Goal: Task Accomplishment & Management: Manage account settings

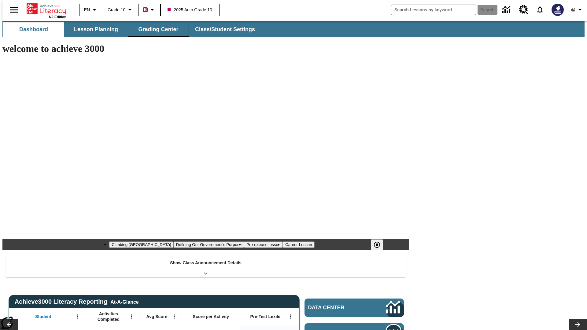
click at [156, 29] on button "Grading Center" at bounding box center [158, 29] width 61 height 15
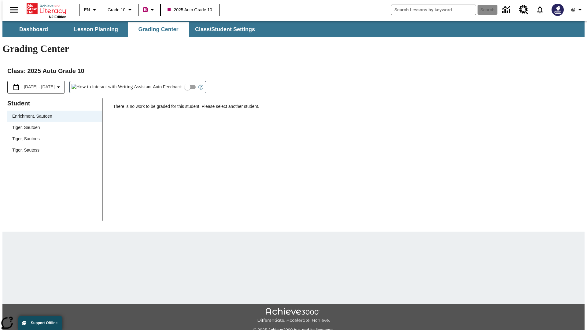
click at [53, 124] on span "Tiger, Sautoen" at bounding box center [54, 127] width 85 height 6
click at [170, 81] on input "Auto Feedback" at bounding box center [187, 87] width 35 height 12
checkbox input "true"
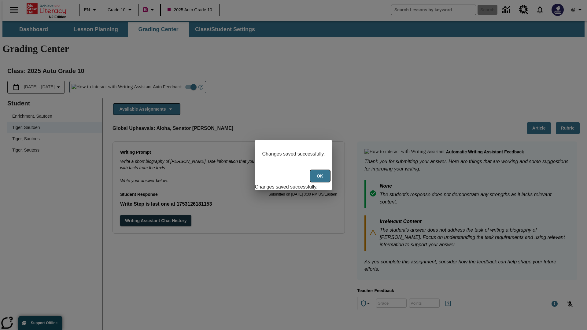
click at [321, 180] on button "Ok" at bounding box center [320, 176] width 20 height 12
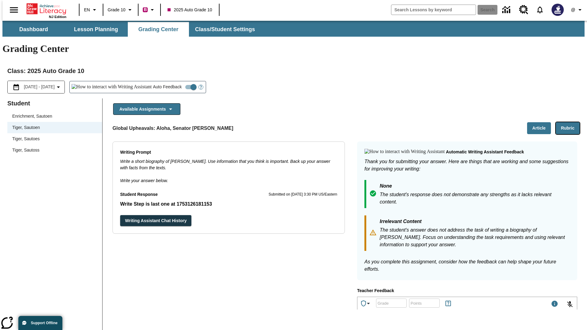
click at [570, 122] on button "Rubric" at bounding box center [568, 128] width 24 height 12
click at [542, 122] on button "Article" at bounding box center [539, 128] width 24 height 12
click at [91, 10] on icon "Language: EN, Select a language" at bounding box center [94, 9] width 7 height 7
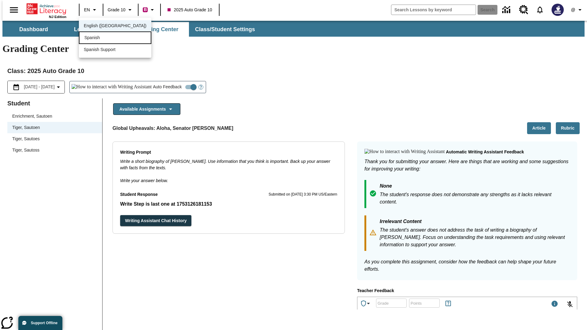
click at [102, 38] on div "Spanish" at bounding box center [115, 38] width 72 height 13
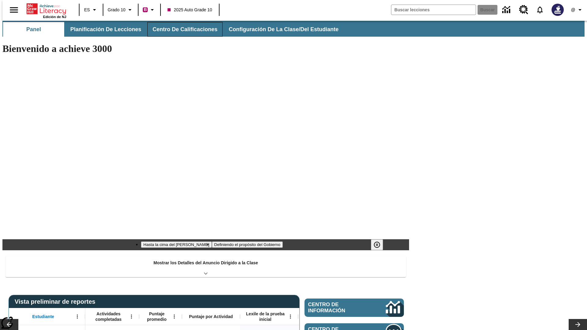
click at [180, 29] on button "Centro de calificaciones" at bounding box center [184, 29] width 75 height 15
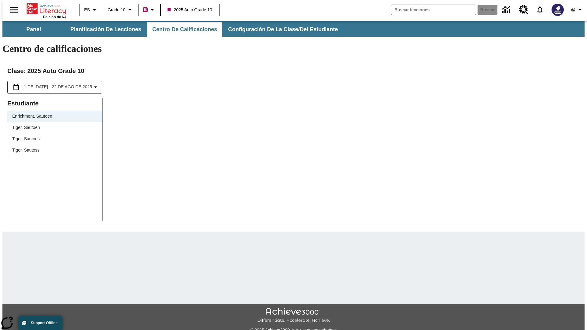
click at [53, 124] on span "Tiger, Sautoen" at bounding box center [54, 127] width 85 height 6
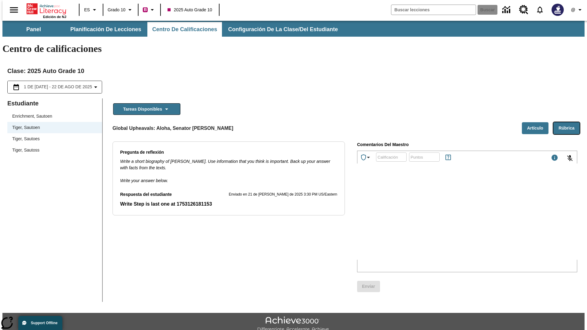
click at [569, 122] on button "Rúbrica" at bounding box center [567, 128] width 26 height 12
click at [538, 122] on button "Artículo" at bounding box center [535, 128] width 27 height 12
